Goal: Information Seeking & Learning: Understand process/instructions

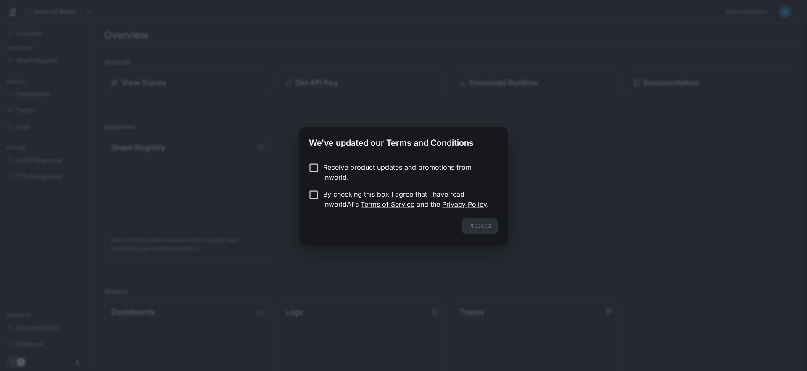
click at [353, 171] on p "Receive product updates and promotions from Inworld." at bounding box center [407, 172] width 168 height 20
click at [341, 200] on p "By checking this box I agree that I have read InworldAI's Terms of Service and …" at bounding box center [407, 199] width 168 height 20
click at [467, 225] on button "Proceed" at bounding box center [479, 226] width 37 height 17
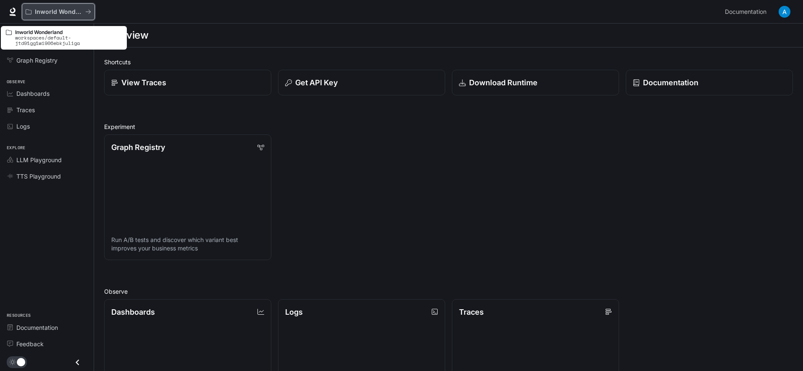
click at [91, 12] on icon "All workspaces" at bounding box center [88, 12] width 6 height 6
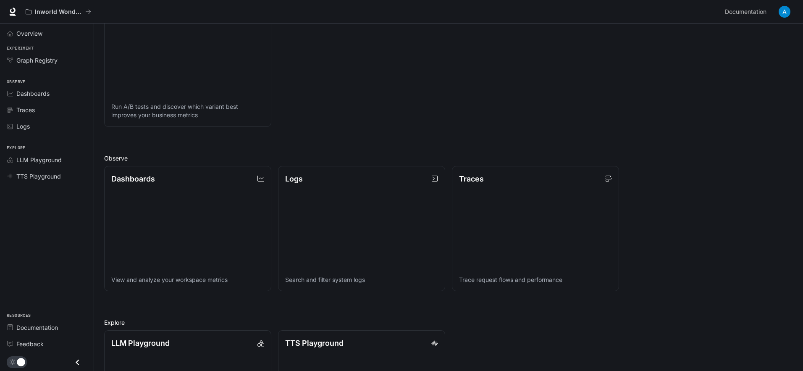
scroll to position [228, 0]
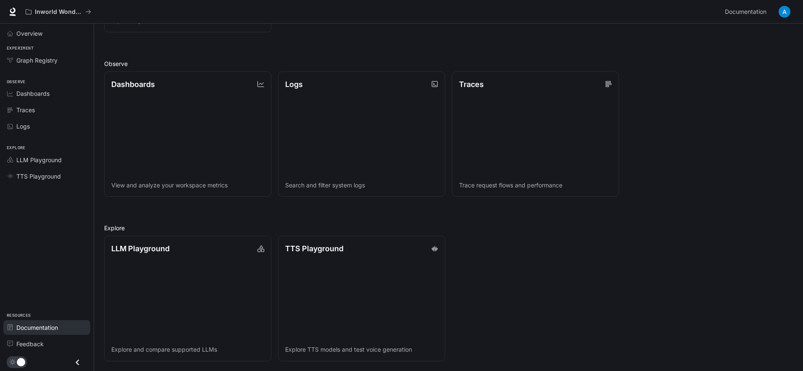
click at [42, 321] on link "Documentation" at bounding box center [46, 327] width 87 height 15
